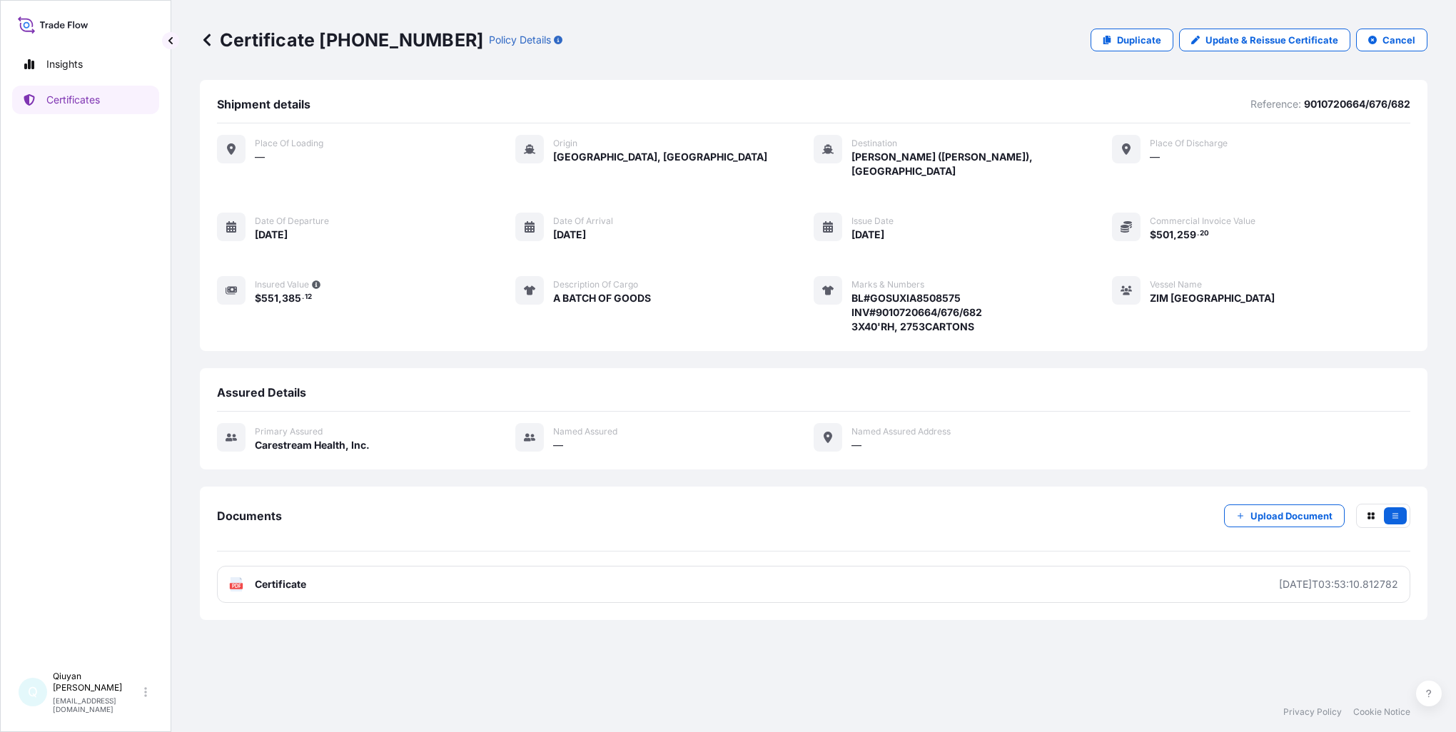
click at [208, 38] on icon at bounding box center [206, 40] width 7 height 12
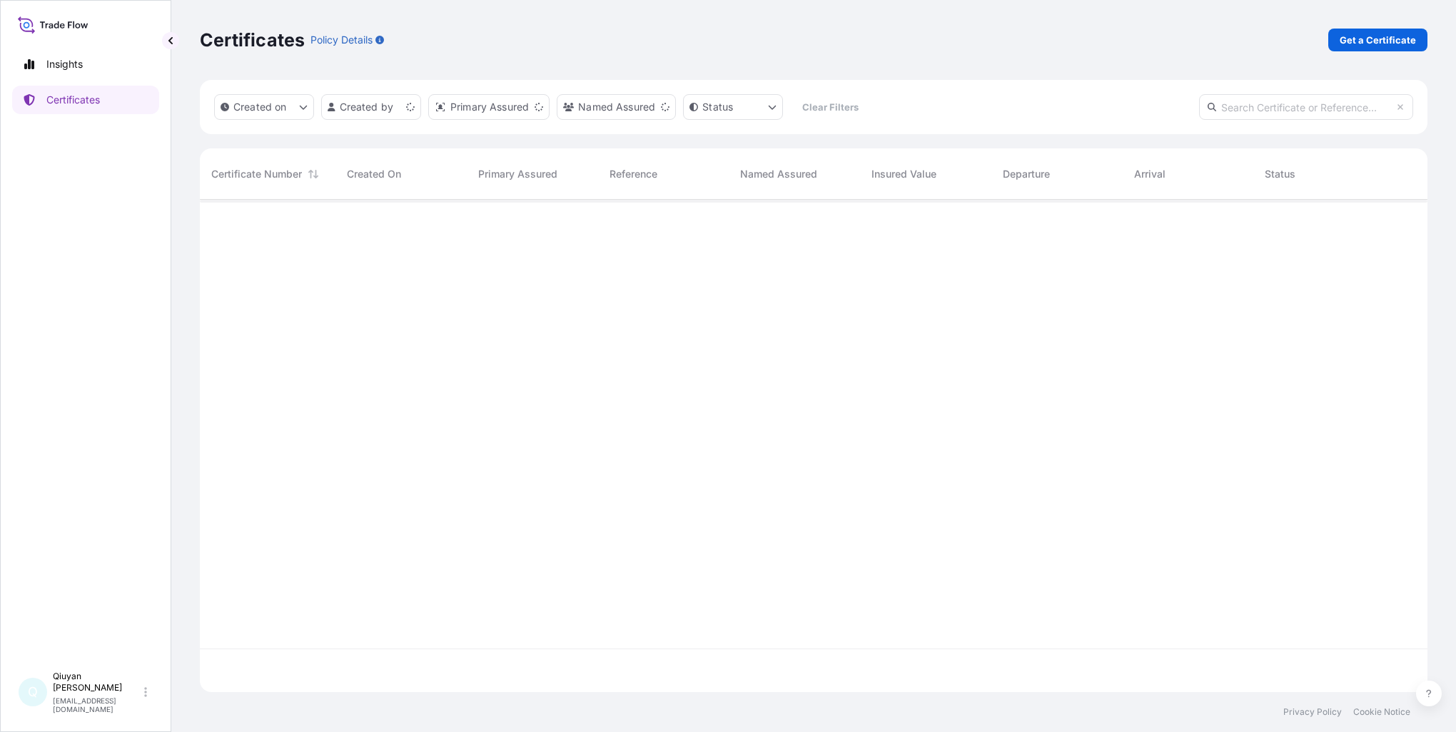
scroll to position [490, 1216]
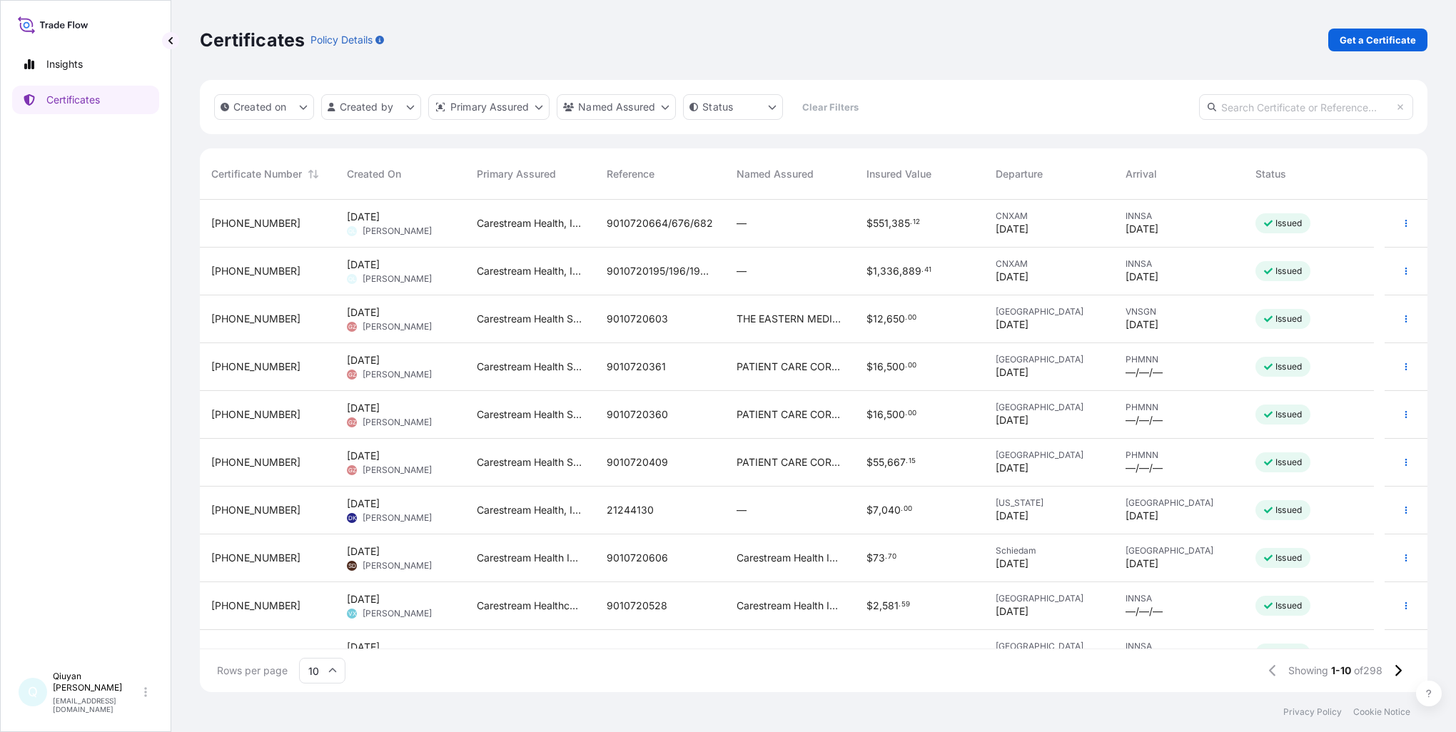
click at [1268, 109] on input "text" at bounding box center [1306, 107] width 214 height 26
paste input "[PHONE_NUMBER]"
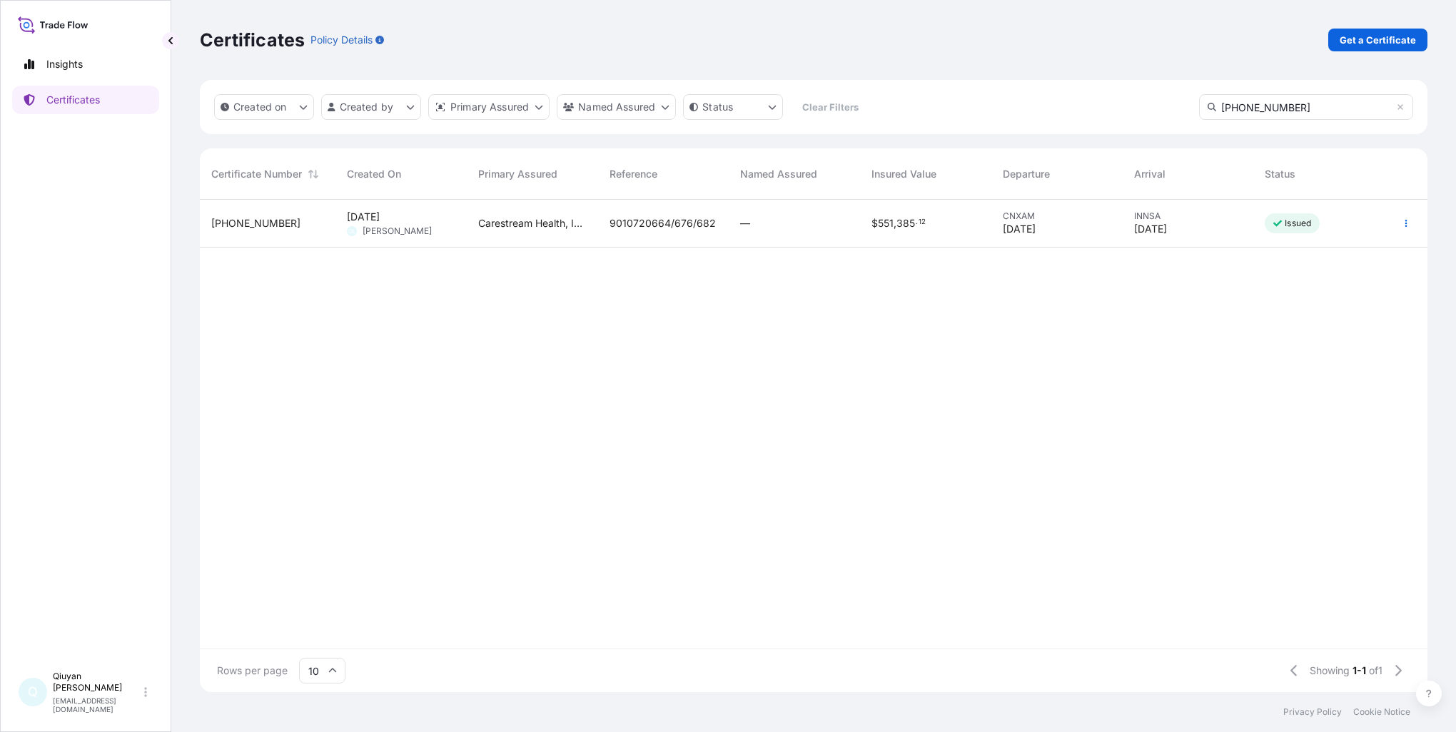
type input "[PHONE_NUMBER]"
click at [251, 219] on span "[PHONE_NUMBER]" at bounding box center [255, 223] width 89 height 14
